Goal: Transaction & Acquisition: Subscribe to service/newsletter

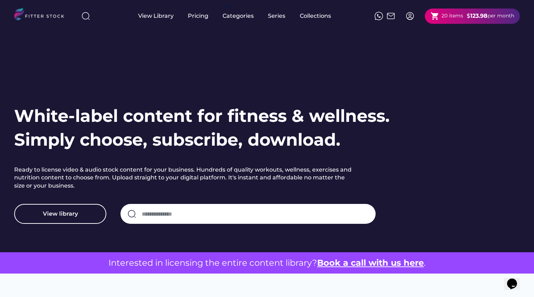
click at [462, 20] on div "shopping_cart 20 items $ 123.98 per month" at bounding box center [472, 16] width 95 height 15
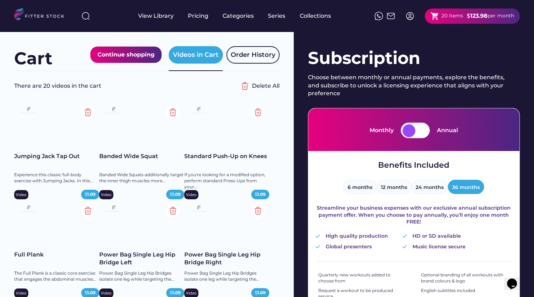
click at [423, 131] on div at bounding box center [422, 130] width 13 height 13
click at [420, 131] on div at bounding box center [422, 130] width 13 height 13
click at [397, 190] on button "12 months" at bounding box center [394, 186] width 35 height 14
click at [462, 183] on button "36 months" at bounding box center [466, 186] width 36 height 14
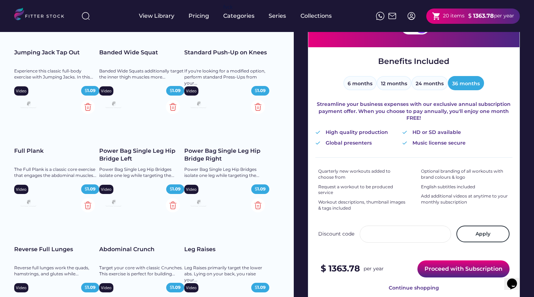
scroll to position [102, 0]
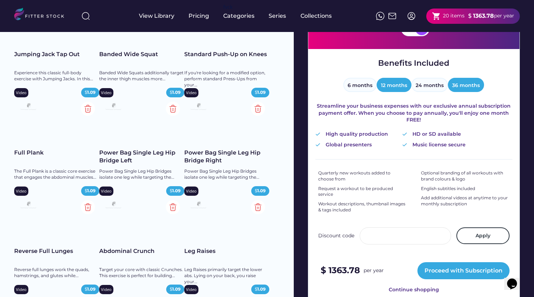
click at [396, 84] on button "12 months" at bounding box center [394, 85] width 35 height 14
click at [359, 82] on button "6 months" at bounding box center [360, 85] width 33 height 14
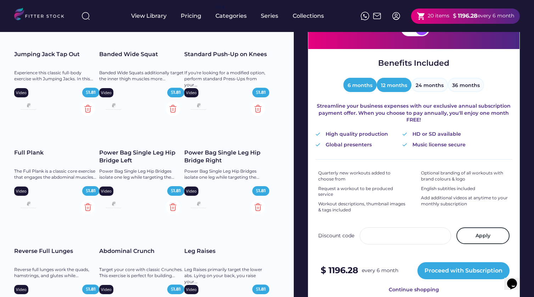
click at [392, 87] on button "12 months" at bounding box center [394, 85] width 35 height 14
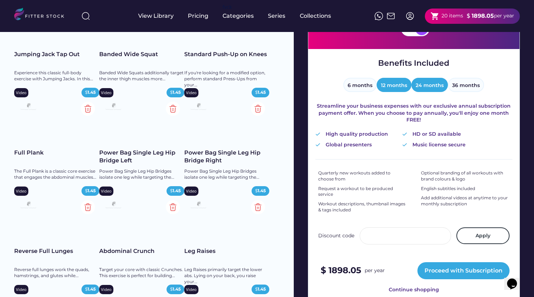
click at [441, 88] on button "24 months" at bounding box center [430, 85] width 37 height 14
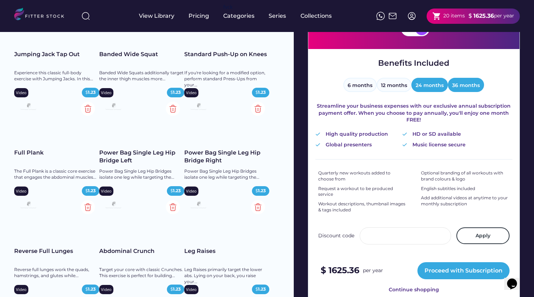
click at [472, 89] on button "36 months" at bounding box center [466, 85] width 36 height 14
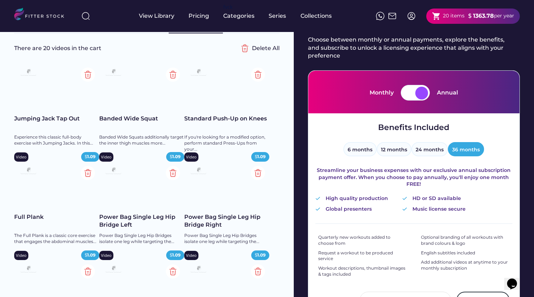
scroll to position [35, 0]
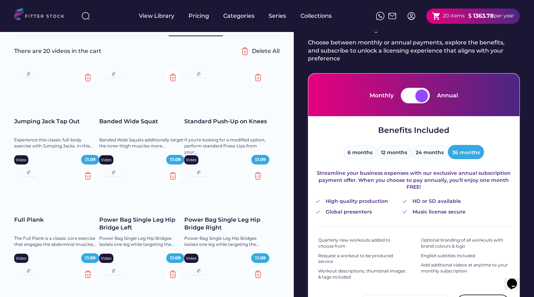
click at [424, 100] on div at bounding box center [422, 95] width 13 height 13
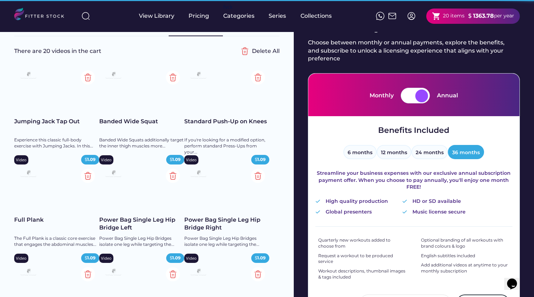
click at [411, 93] on div at bounding box center [409, 95] width 13 height 13
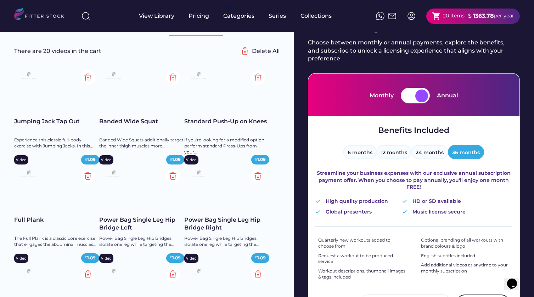
click at [404, 98] on div at bounding box center [409, 95] width 13 height 13
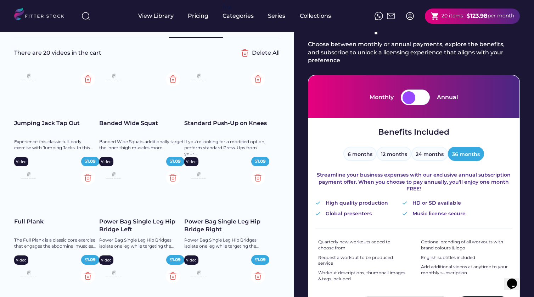
scroll to position [33, 0]
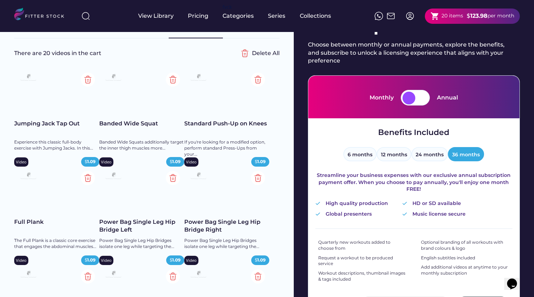
click at [419, 100] on div at bounding box center [422, 98] width 13 height 13
click at [366, 154] on button "6 months" at bounding box center [360, 154] width 33 height 14
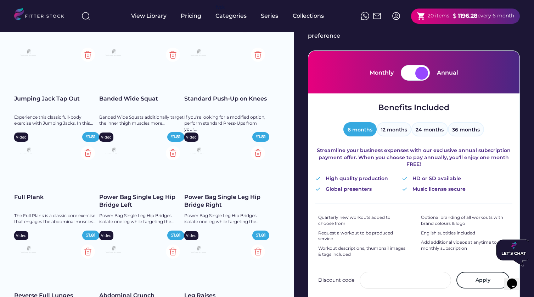
scroll to position [56, 0]
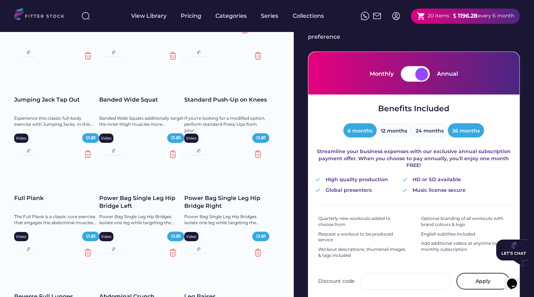
click at [472, 128] on button "36 months" at bounding box center [466, 130] width 36 height 14
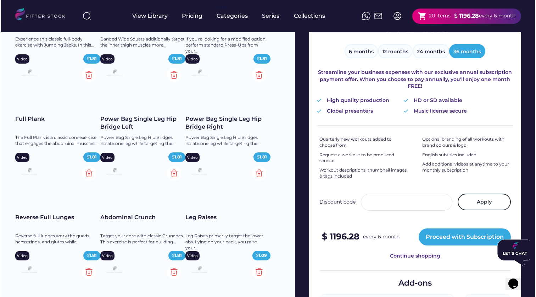
scroll to position [128, 0]
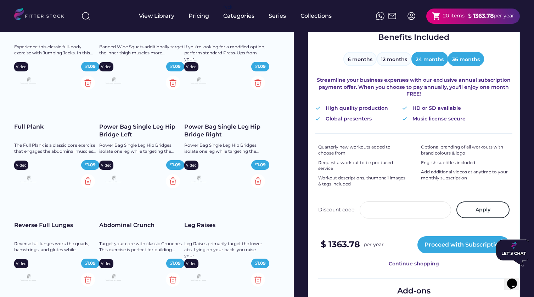
click at [435, 60] on button "24 months" at bounding box center [430, 59] width 37 height 14
click at [363, 58] on button "6 months" at bounding box center [360, 59] width 33 height 14
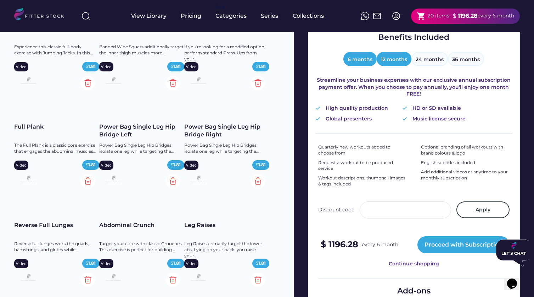
click at [389, 62] on button "12 months" at bounding box center [394, 59] width 35 height 14
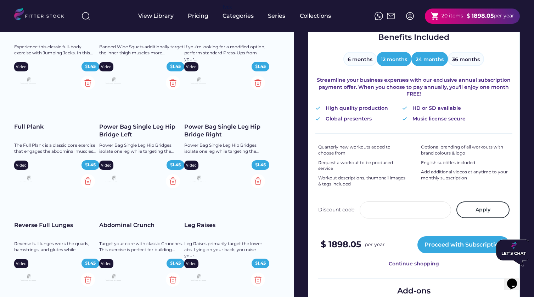
click at [439, 59] on button "24 months" at bounding box center [430, 59] width 37 height 14
click at [397, 56] on button "12 months" at bounding box center [394, 59] width 35 height 14
click at [360, 57] on button "6 months" at bounding box center [360, 59] width 33 height 14
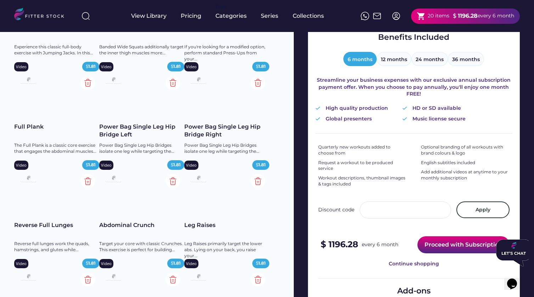
click at [458, 248] on button "Proceed with Subscription" at bounding box center [464, 244] width 92 height 17
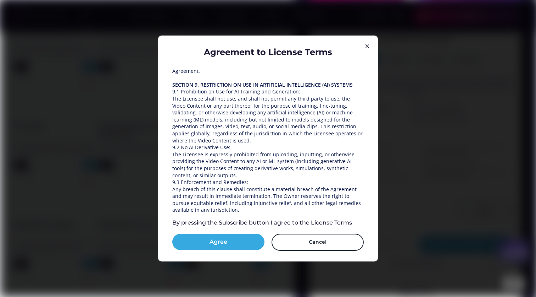
scroll to position [976, 0]
click at [230, 244] on button "Agree" at bounding box center [218, 241] width 92 height 16
click at [230, 242] on button "Subscribe" at bounding box center [218, 241] width 92 height 16
click at [230, 239] on button "Subscribe" at bounding box center [218, 241] width 92 height 16
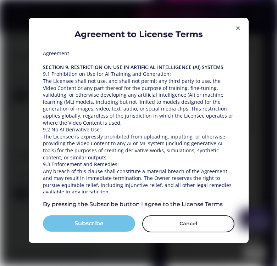
click at [109, 222] on button "Subscribe" at bounding box center [89, 224] width 92 height 16
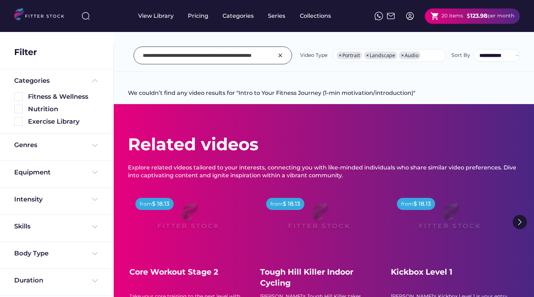
select select "**********"
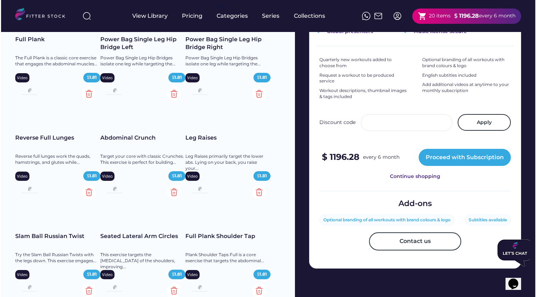
scroll to position [215, 0]
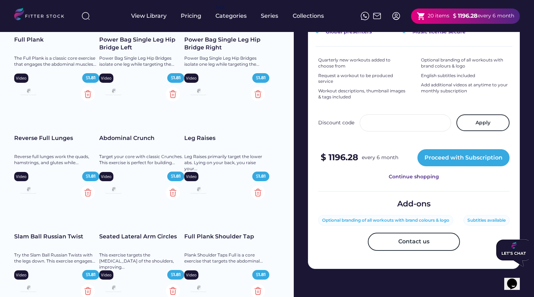
click at [486, 221] on div "Subtitles available" at bounding box center [487, 220] width 38 height 6
click at [430, 220] on div "Optional branding of all workouts with brand colours & logo" at bounding box center [385, 220] width 127 height 6
click at [458, 158] on button "Proceed with Subscription" at bounding box center [464, 157] width 92 height 17
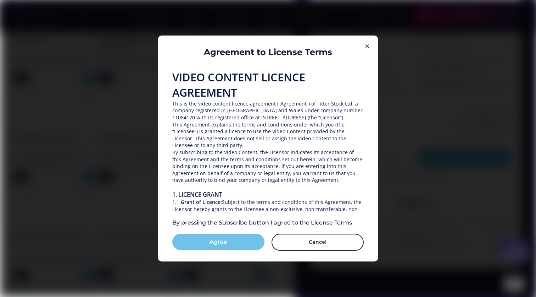
click at [225, 244] on button "Agree" at bounding box center [218, 241] width 92 height 16
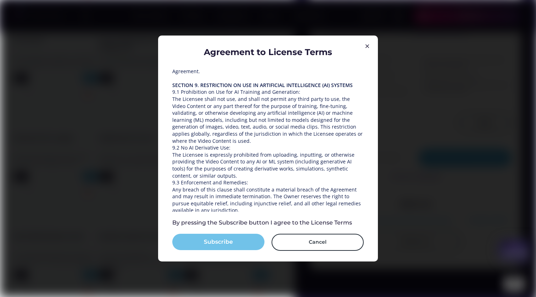
click at [229, 241] on button "Subscribe" at bounding box center [218, 241] width 92 height 16
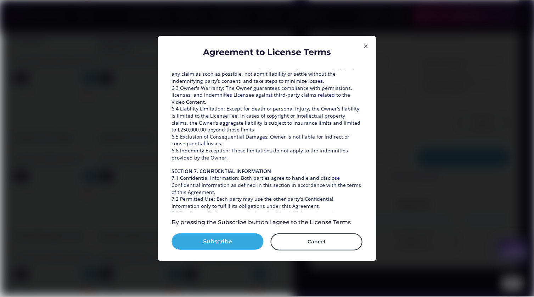
scroll to position [652, 0]
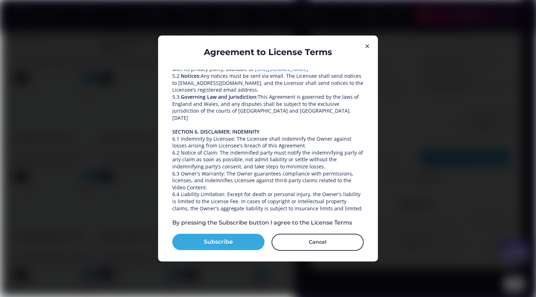
click at [367, 47] on img at bounding box center [367, 46] width 9 height 9
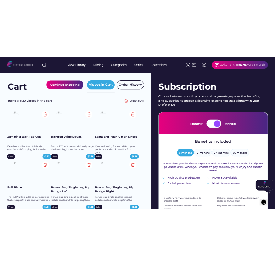
scroll to position [0, 0]
